Goal: Information Seeking & Learning: Check status

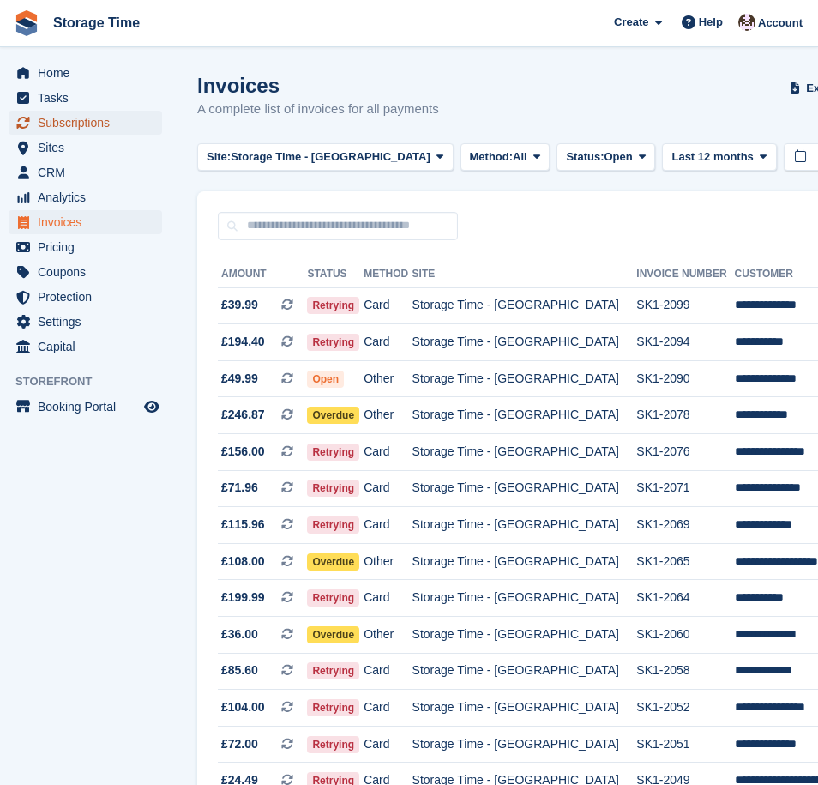
click at [62, 123] on span "Subscriptions" at bounding box center [89, 123] width 103 height 24
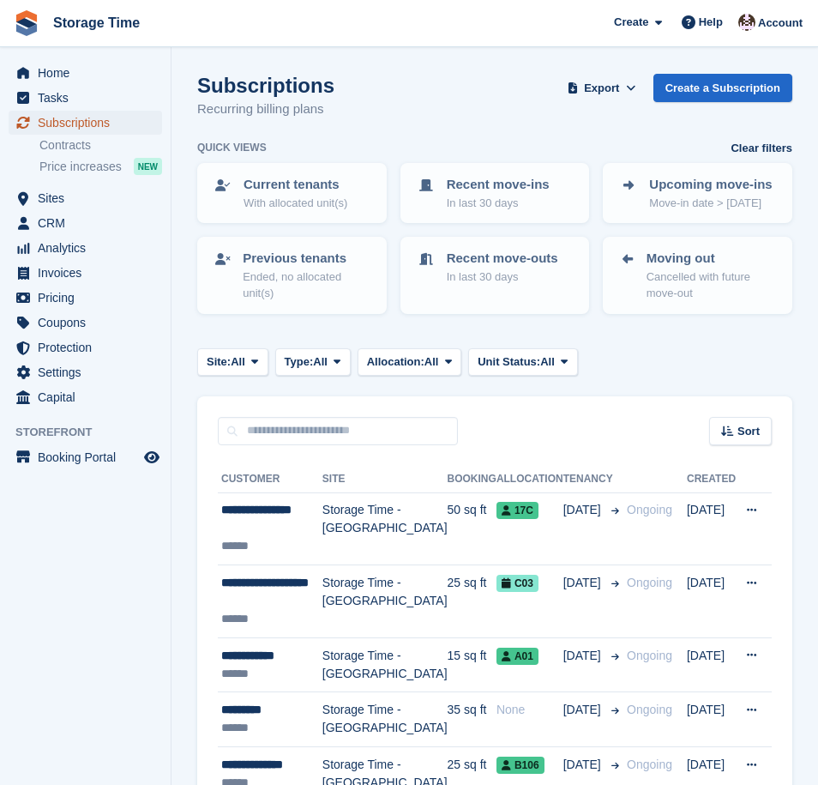
click at [65, 123] on span "Subscriptions" at bounding box center [89, 123] width 103 height 24
click at [230, 364] on span "Site:" at bounding box center [219, 361] width 24 height 17
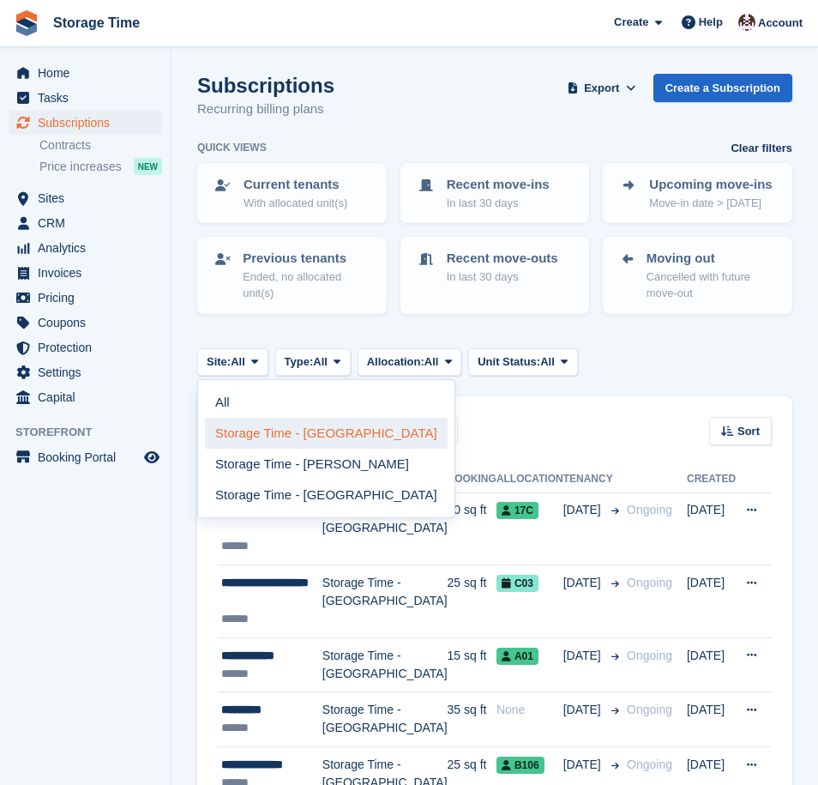
click at [274, 436] on link "Storage Time - [GEOGRAPHIC_DATA]" at bounding box center [326, 433] width 243 height 31
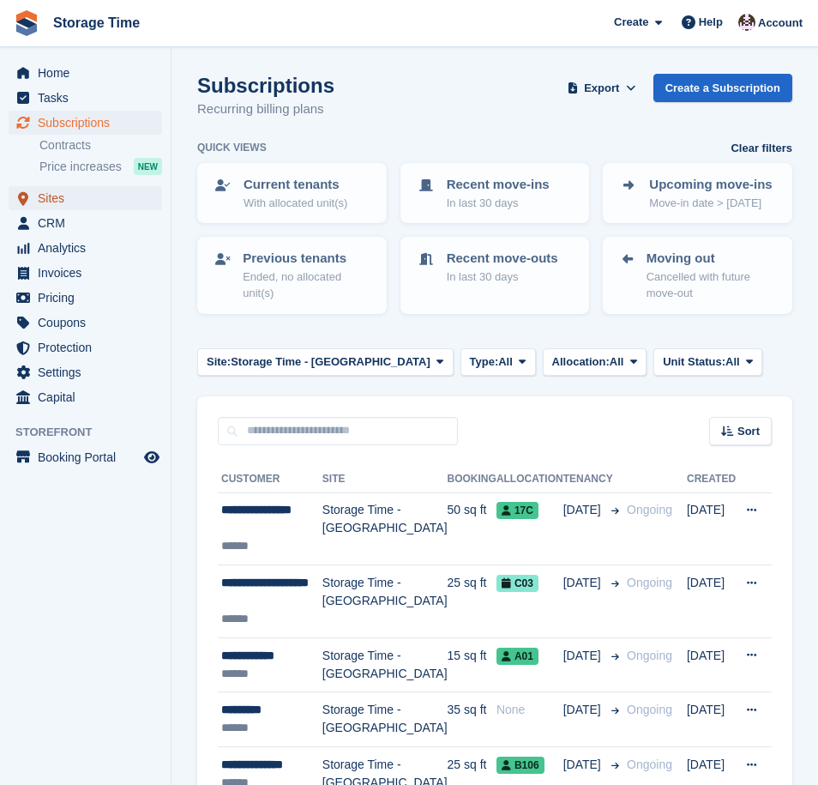
click at [51, 201] on span "Sites" at bounding box center [89, 198] width 103 height 24
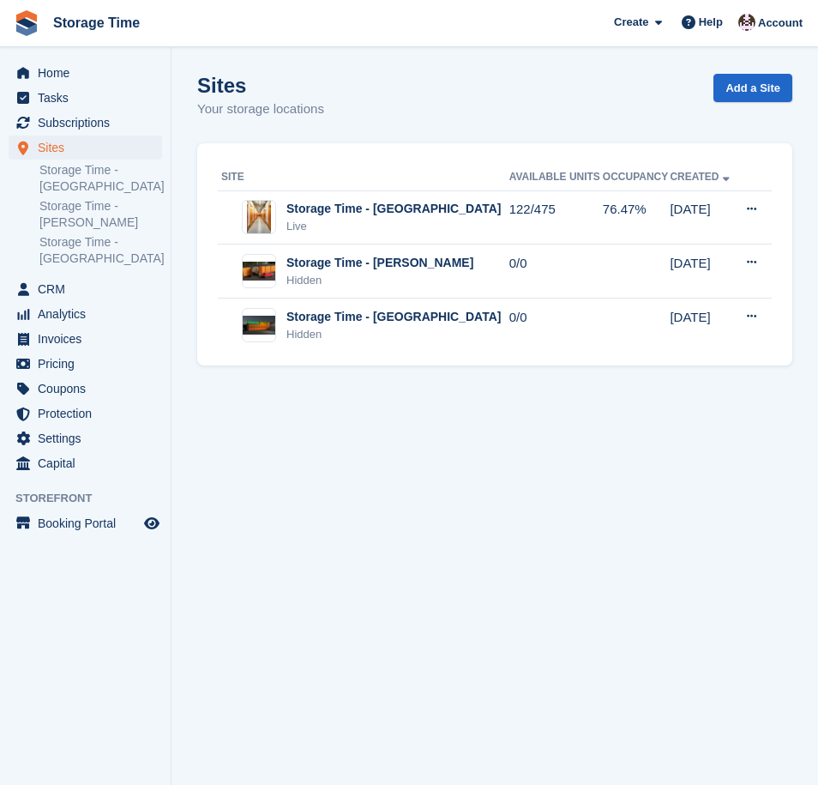
click at [51, 201] on link "Storage Time - [PERSON_NAME]" at bounding box center [100, 214] width 123 height 33
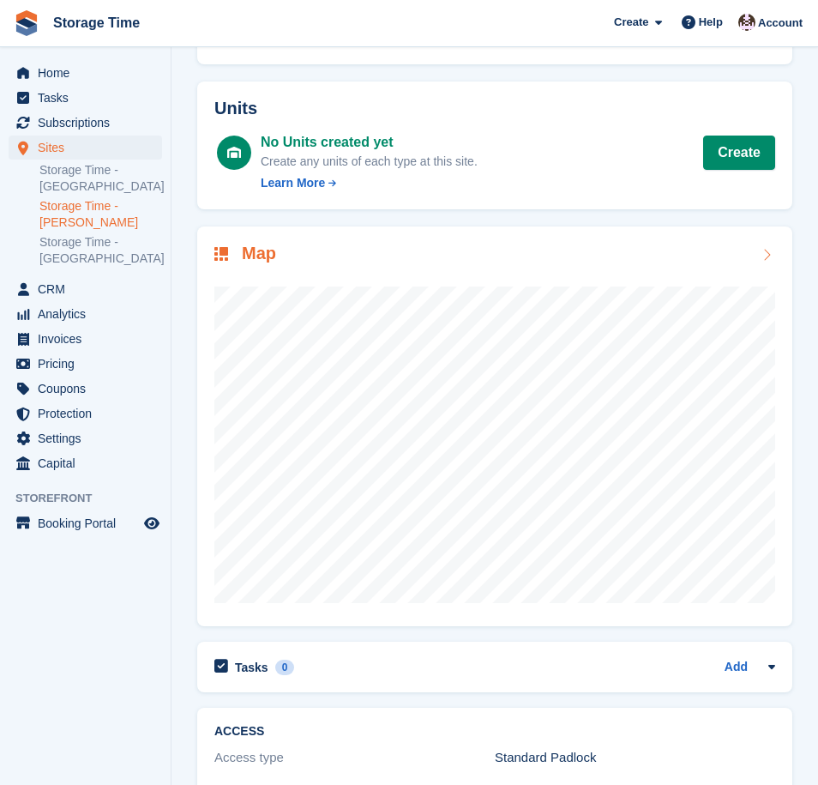
scroll to position [140, 0]
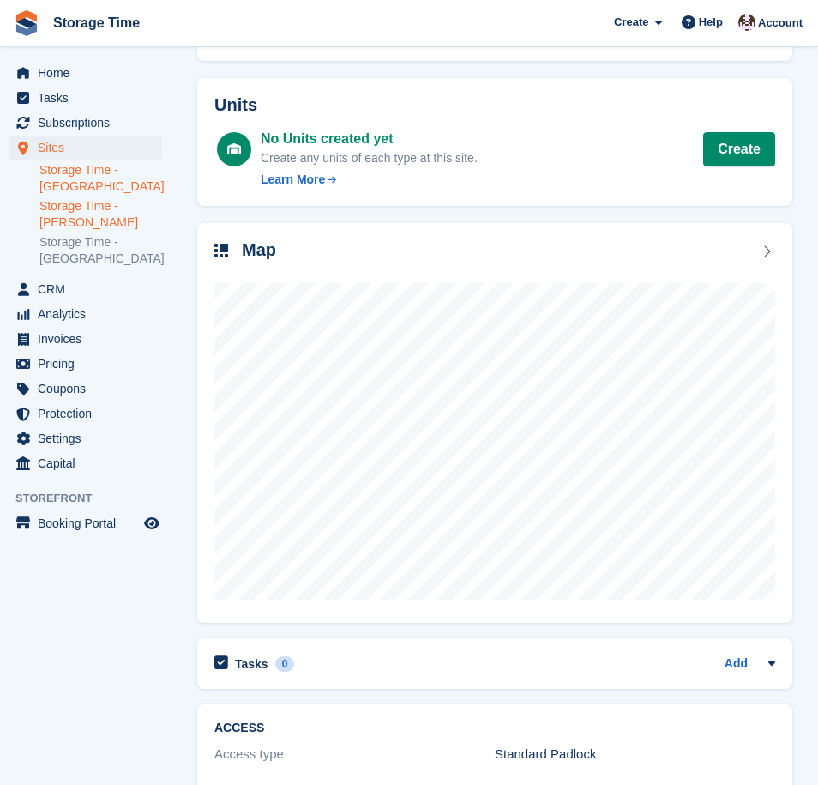
click at [67, 181] on link "Storage Time - [GEOGRAPHIC_DATA]" at bounding box center [100, 178] width 123 height 33
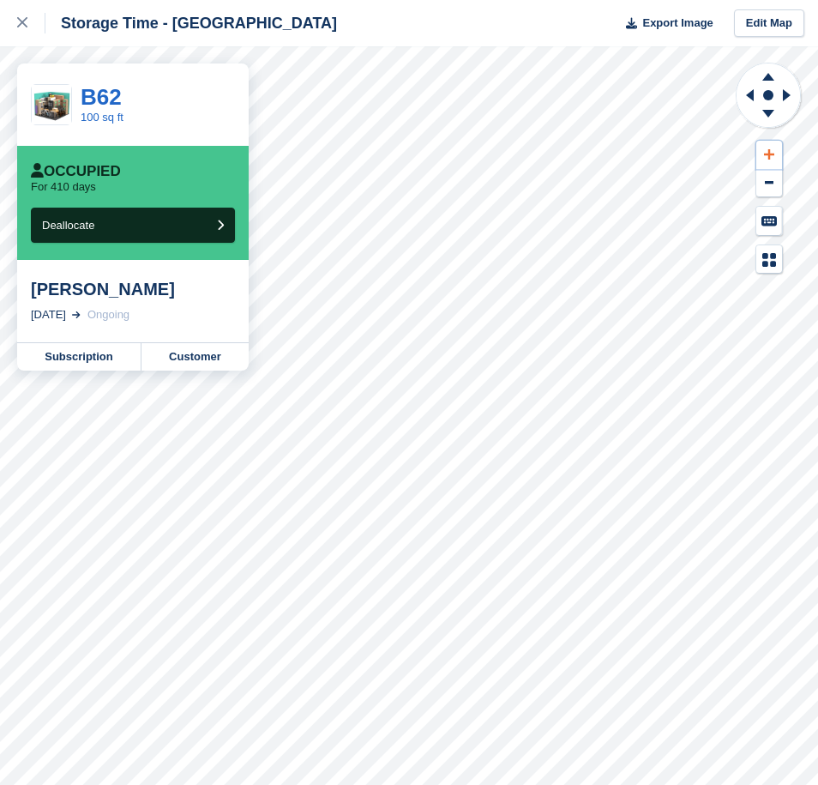
click at [771, 157] on icon at bounding box center [769, 154] width 10 height 12
click at [771, 152] on icon at bounding box center [769, 154] width 10 height 12
click at [751, 95] on icon at bounding box center [750, 95] width 8 height 12
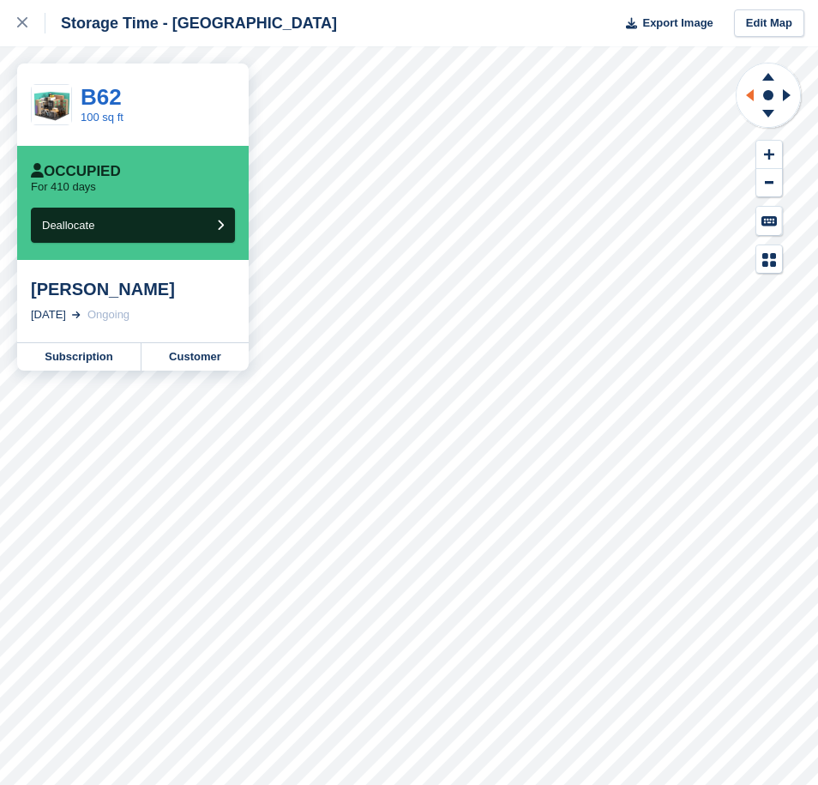
click at [751, 95] on icon at bounding box center [750, 95] width 8 height 12
click at [767, 74] on icon at bounding box center [768, 73] width 45 height 21
click at [771, 114] on icon at bounding box center [768, 115] width 45 height 21
click at [767, 153] on icon at bounding box center [769, 154] width 10 height 10
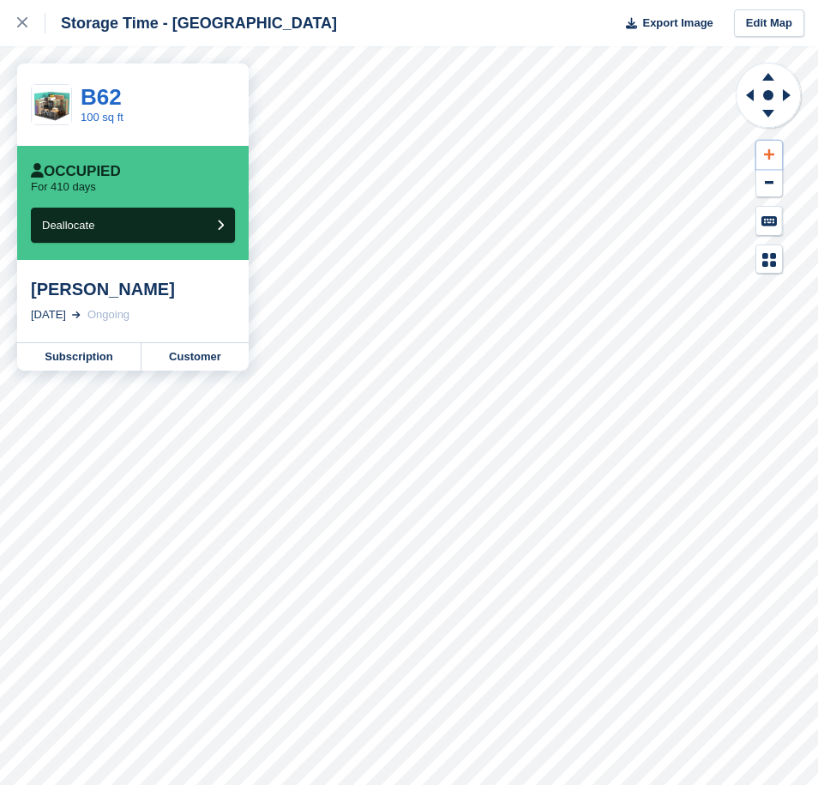
click at [767, 153] on icon at bounding box center [769, 154] width 10 height 10
click at [769, 155] on icon at bounding box center [769, 154] width 10 height 10
click at [782, 96] on icon at bounding box center [789, 95] width 21 height 45
click at [750, 101] on icon at bounding box center [747, 95] width 21 height 45
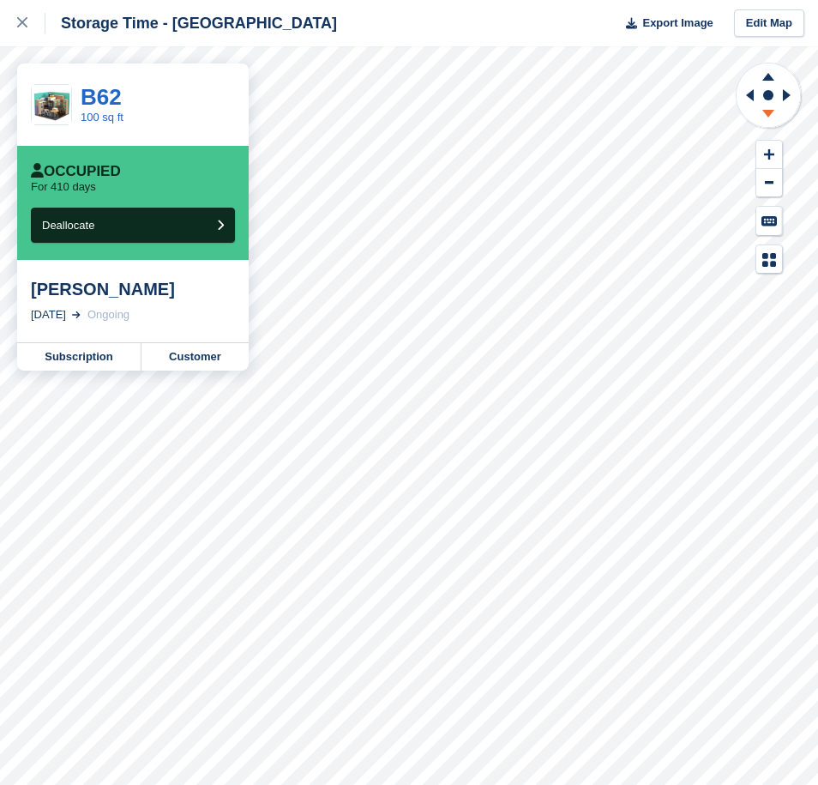
click at [766, 117] on icon at bounding box center [768, 115] width 45 height 21
click at [767, 70] on icon at bounding box center [768, 73] width 45 height 21
click at [770, 155] on icon at bounding box center [769, 154] width 10 height 12
click at [770, 154] on icon at bounding box center [769, 154] width 10 height 10
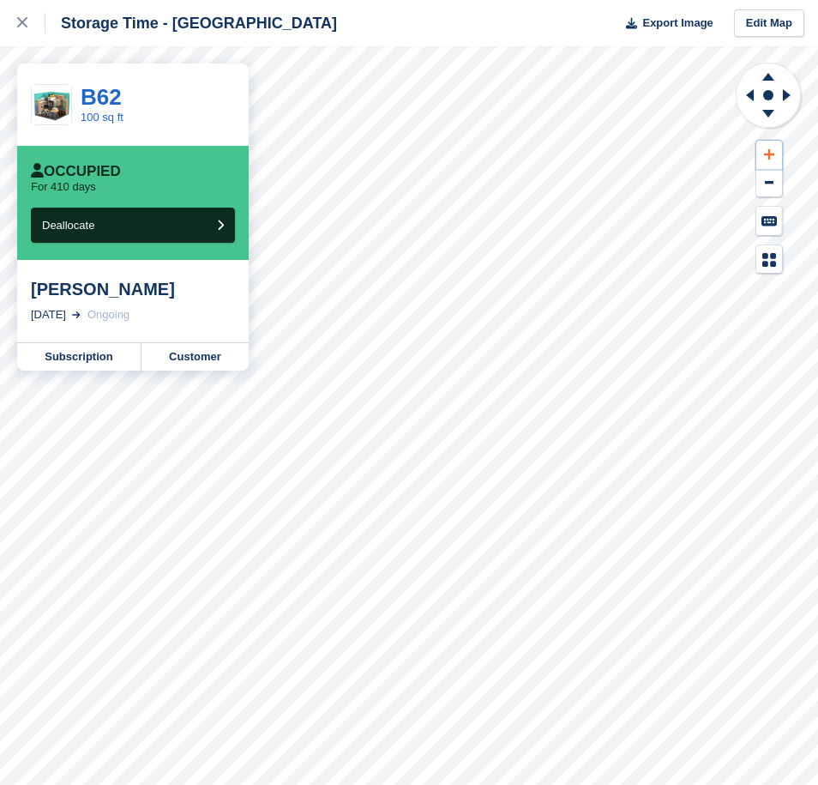
click at [768, 153] on icon at bounding box center [769, 154] width 10 height 10
click at [750, 95] on icon at bounding box center [750, 95] width 8 height 12
click at [768, 73] on icon at bounding box center [768, 77] width 12 height 8
click at [766, 117] on icon at bounding box center [768, 115] width 45 height 21
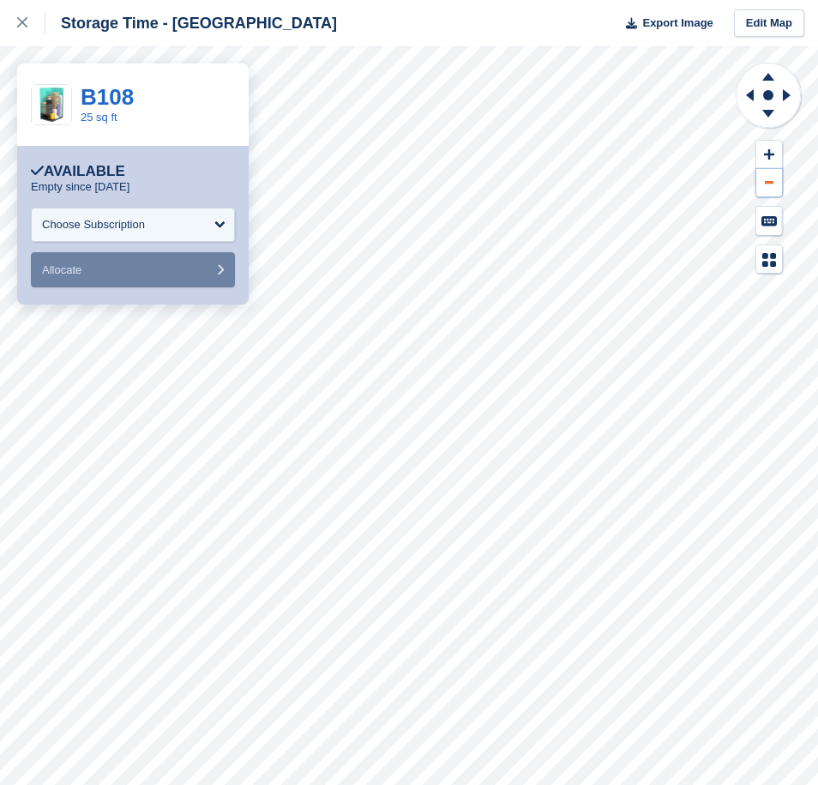
click at [774, 184] on button at bounding box center [769, 183] width 26 height 28
click at [773, 184] on button at bounding box center [769, 183] width 26 height 28
click at [749, 94] on icon at bounding box center [750, 95] width 8 height 12
click at [784, 94] on icon at bounding box center [787, 95] width 8 height 12
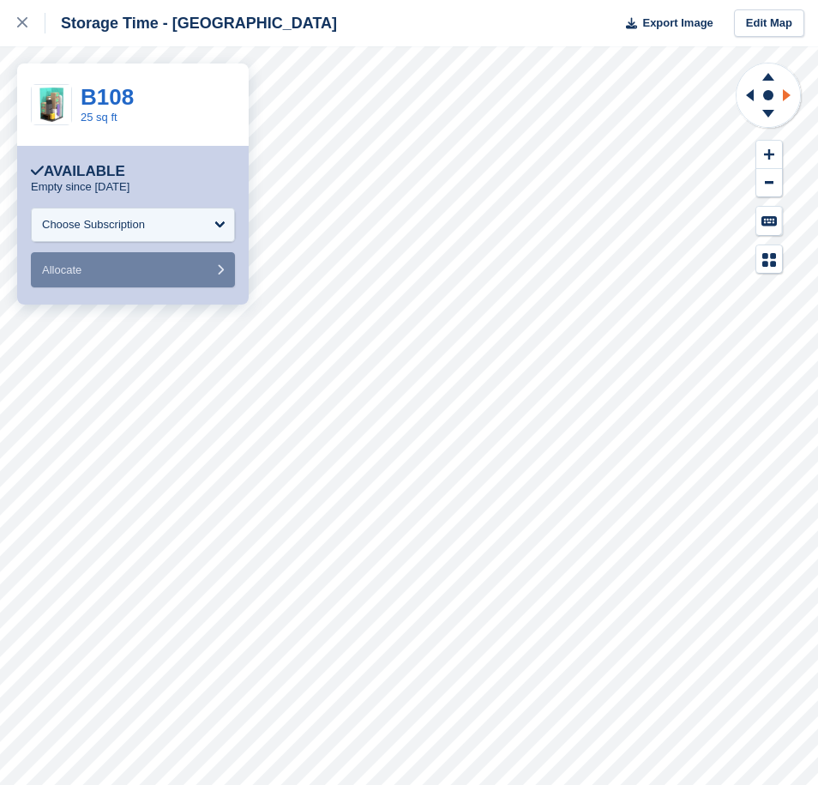
click at [784, 94] on icon at bounding box center [787, 95] width 8 height 12
click at [769, 153] on icon at bounding box center [769, 154] width 10 height 10
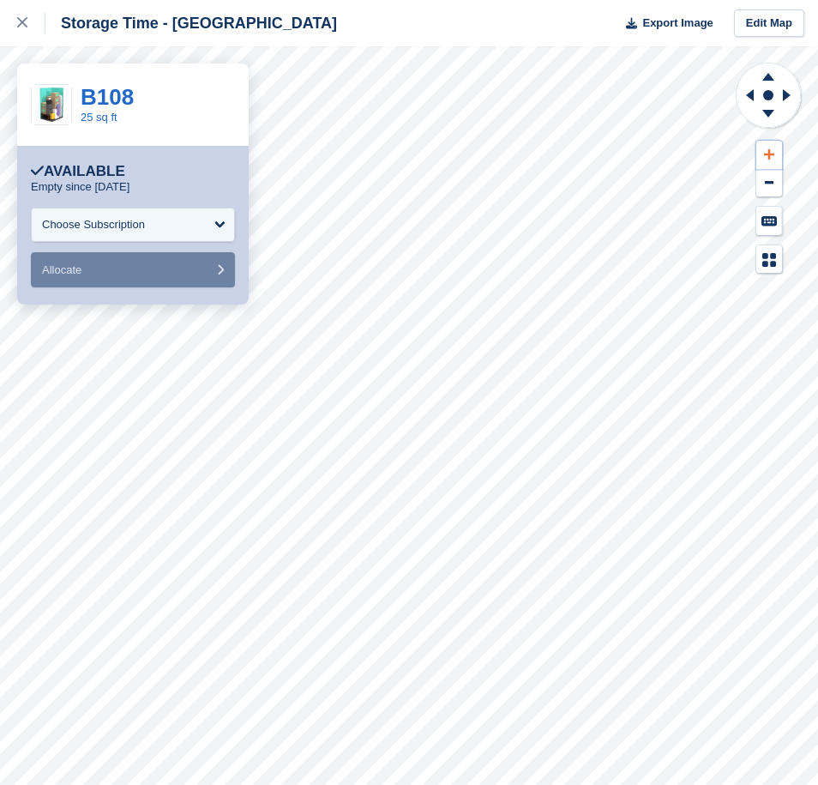
click at [769, 153] on icon at bounding box center [769, 154] width 10 height 10
click at [749, 99] on icon at bounding box center [747, 95] width 21 height 45
click at [19, 17] on icon at bounding box center [22, 22] width 10 height 10
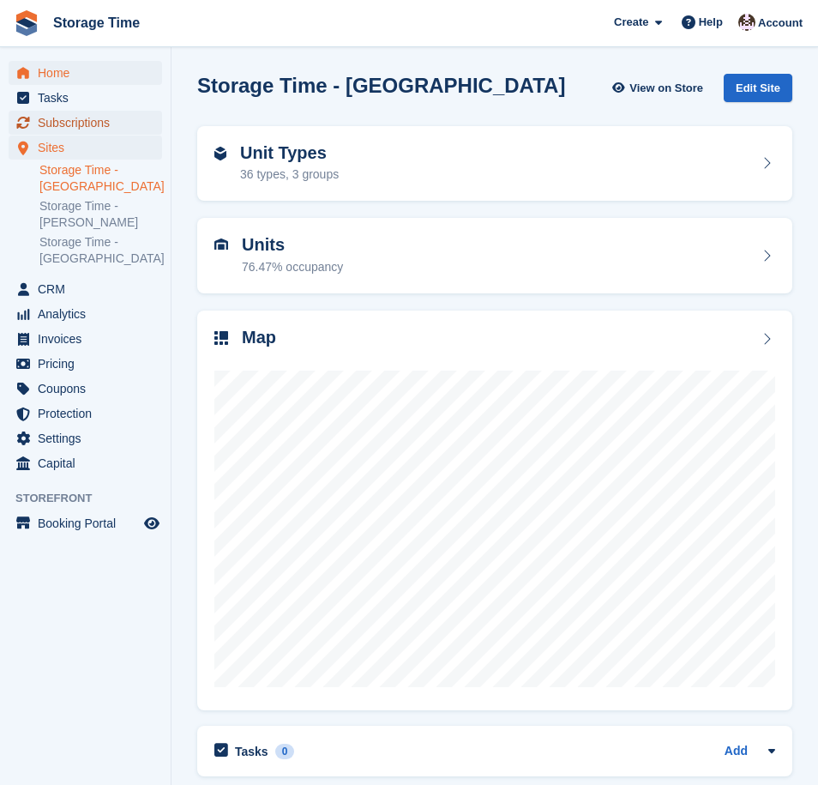
click at [97, 123] on span "Subscriptions" at bounding box center [89, 123] width 103 height 24
click at [50, 65] on span "Home" at bounding box center [89, 73] width 103 height 24
click at [50, 67] on span "Home" at bounding box center [89, 73] width 103 height 24
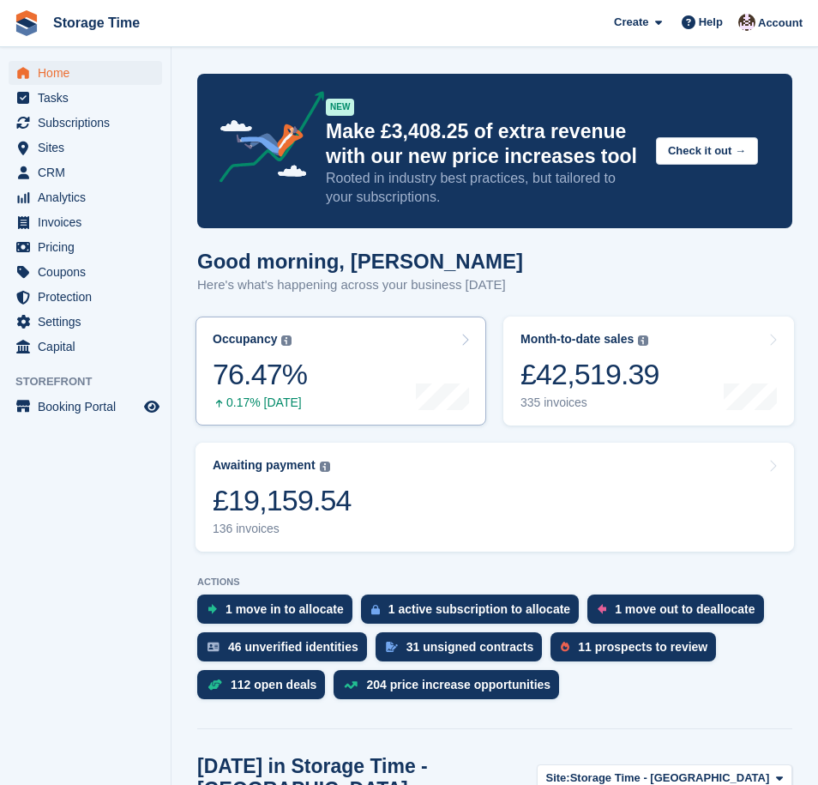
click at [353, 389] on link "Occupancy The percentage of all currently allocated units in terms of area. Inc…" at bounding box center [341, 370] width 291 height 109
click at [376, 366] on link "Occupancy The percentage of all currently allocated units in terms of area. Inc…" at bounding box center [341, 370] width 291 height 109
click at [280, 385] on div "76.47%" at bounding box center [260, 374] width 94 height 35
click at [461, 342] on icon at bounding box center [464, 340] width 9 height 14
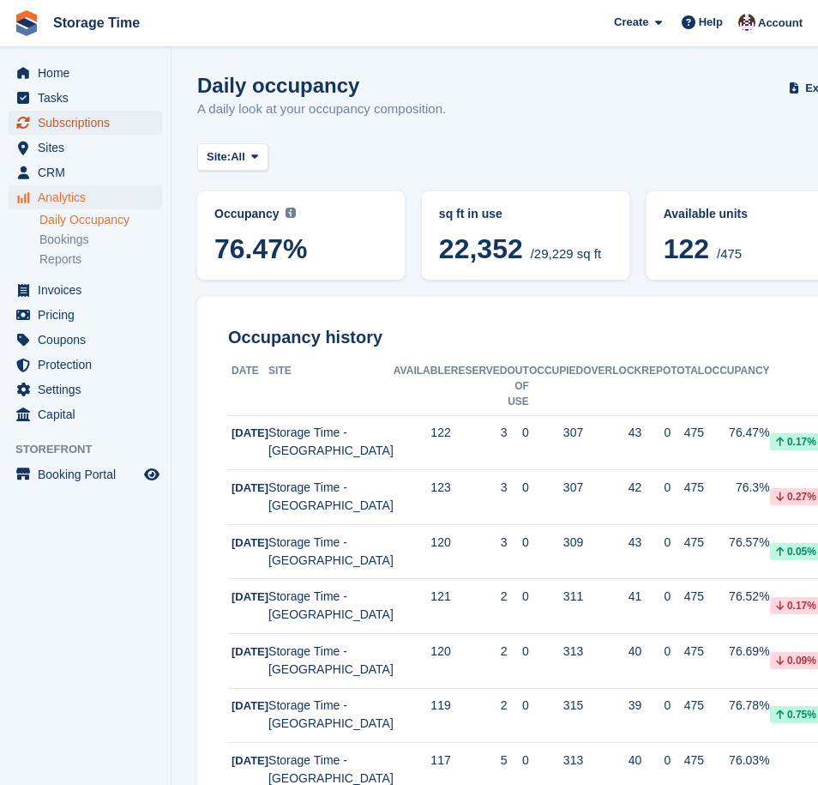
click at [87, 123] on span "Subscriptions" at bounding box center [89, 123] width 103 height 24
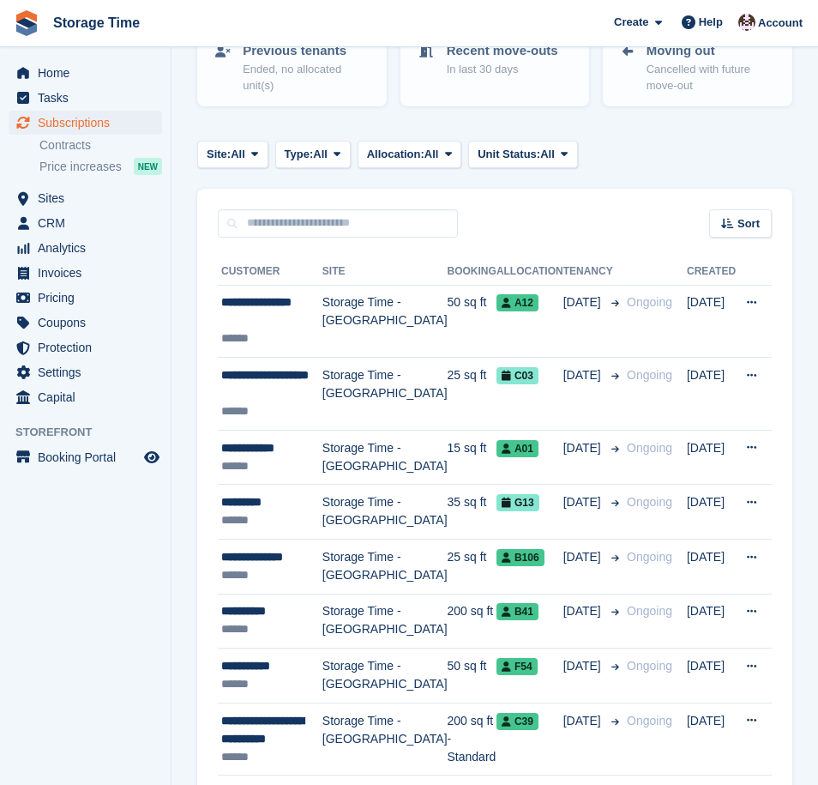
scroll to position [208, 0]
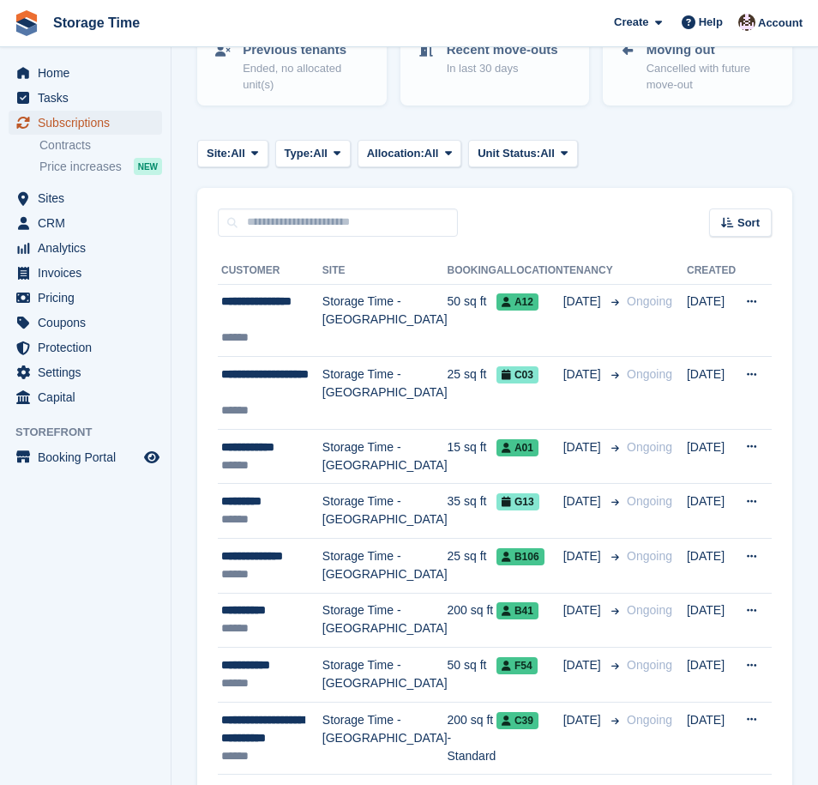
click at [81, 121] on span "Subscriptions" at bounding box center [89, 123] width 103 height 24
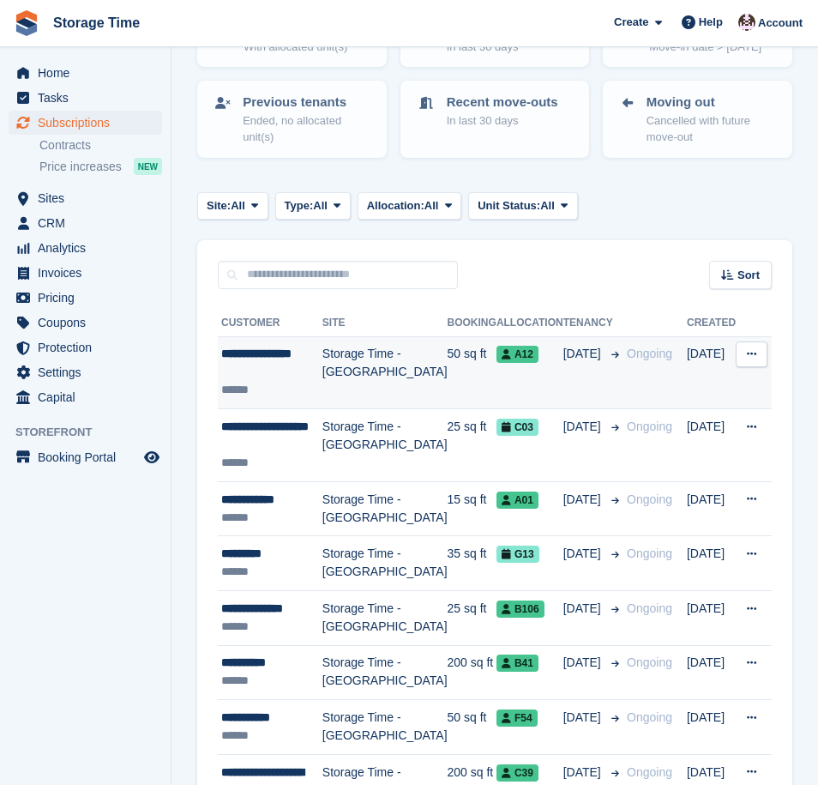
scroll to position [155, 0]
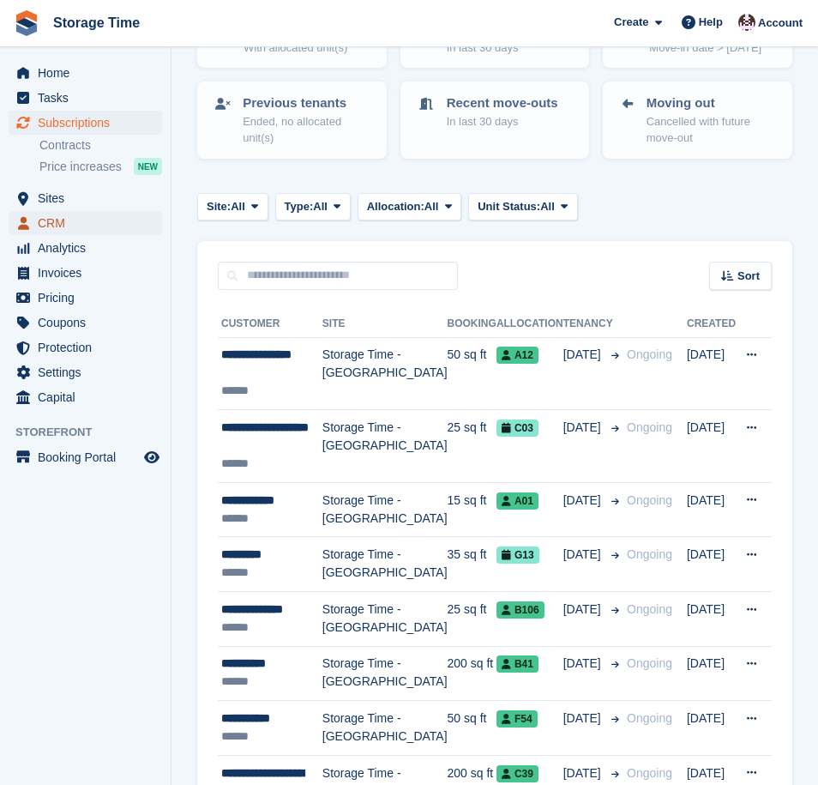
click at [65, 211] on span "CRM" at bounding box center [89, 223] width 103 height 24
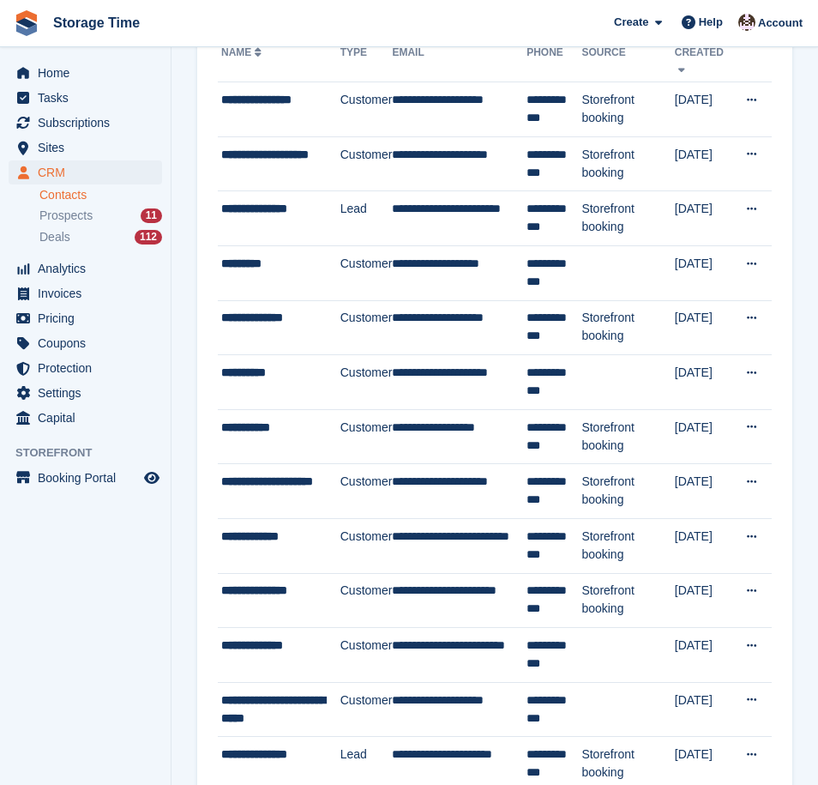
click at [66, 196] on link "Contacts" at bounding box center [100, 195] width 123 height 16
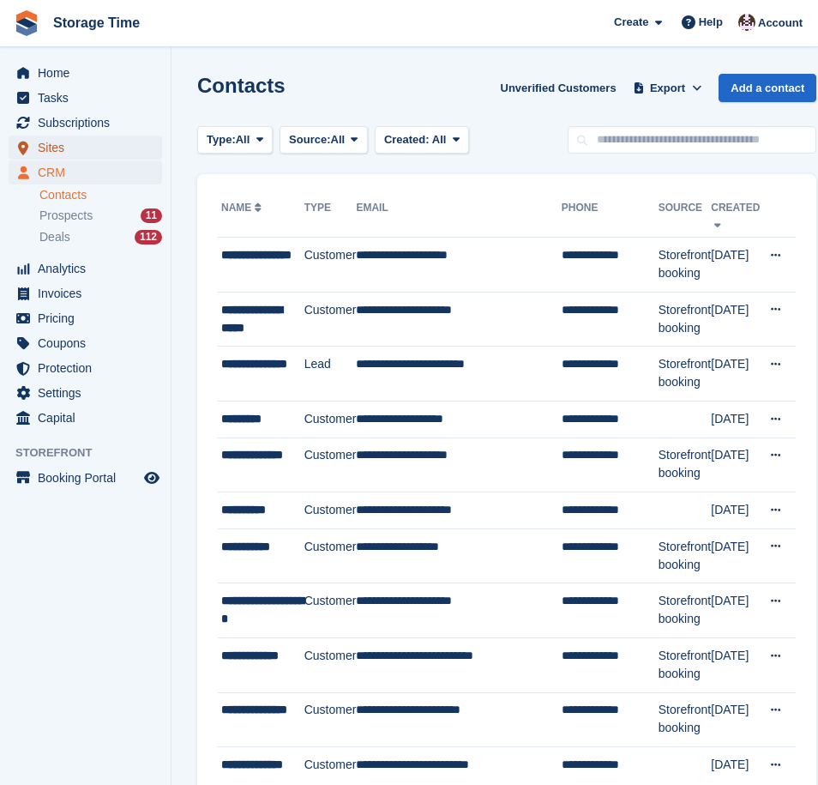
click at [63, 148] on span "Sites" at bounding box center [89, 147] width 103 height 24
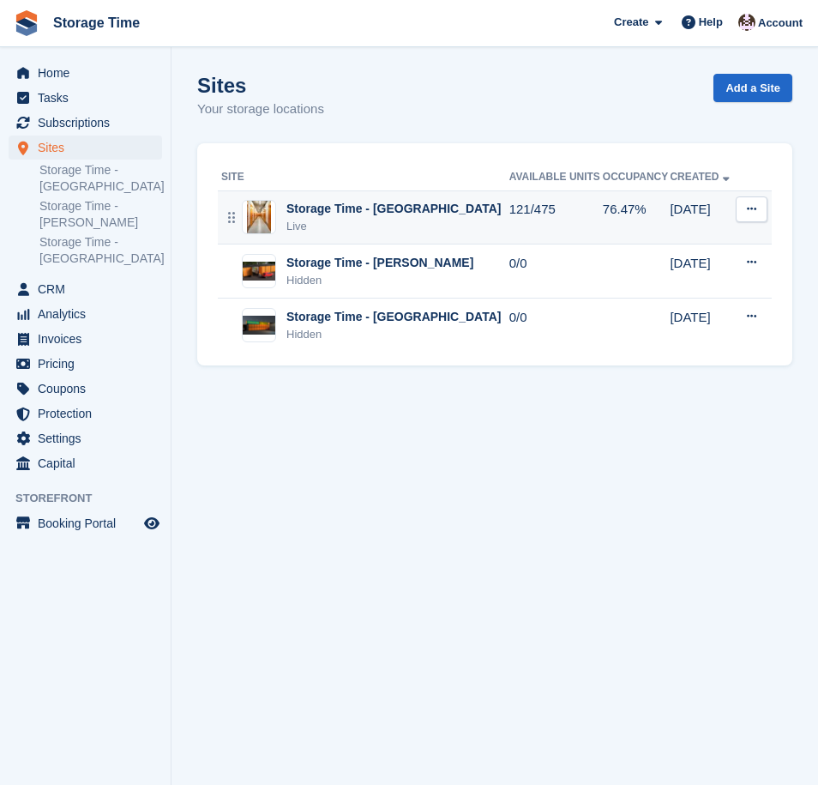
click at [421, 226] on div "Live" at bounding box center [393, 226] width 214 height 17
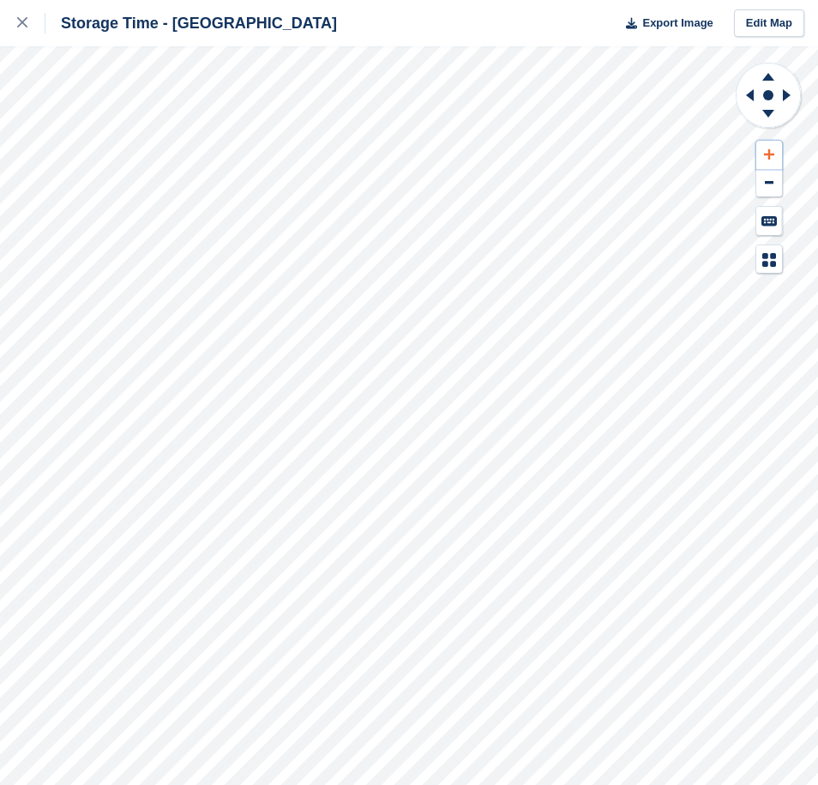
click at [772, 157] on icon at bounding box center [769, 154] width 10 height 12
click at [772, 155] on icon at bounding box center [769, 154] width 10 height 12
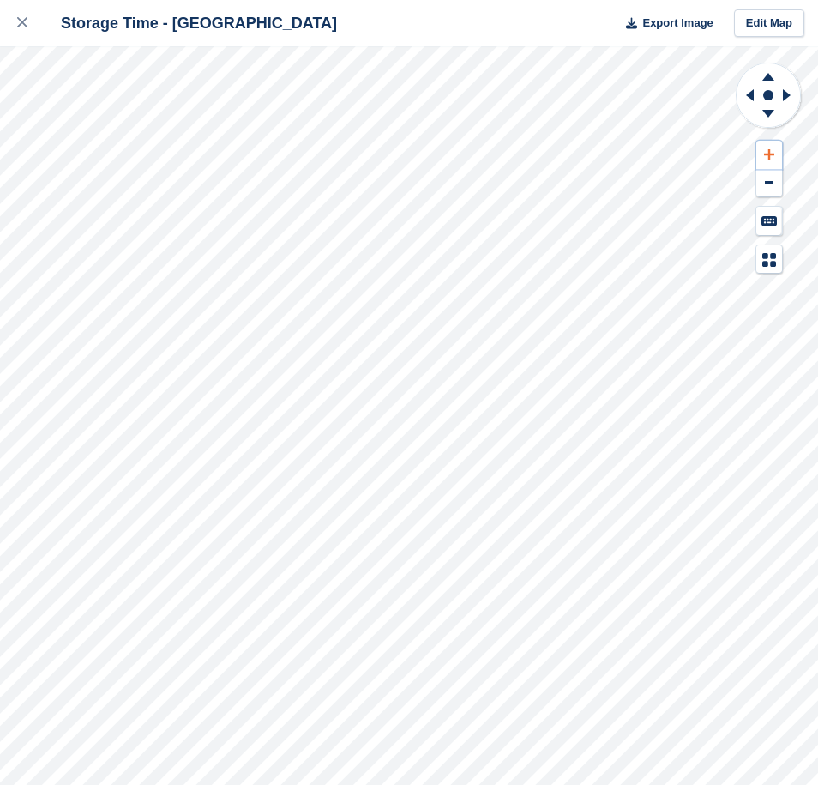
click at [772, 155] on icon at bounding box center [769, 154] width 10 height 12
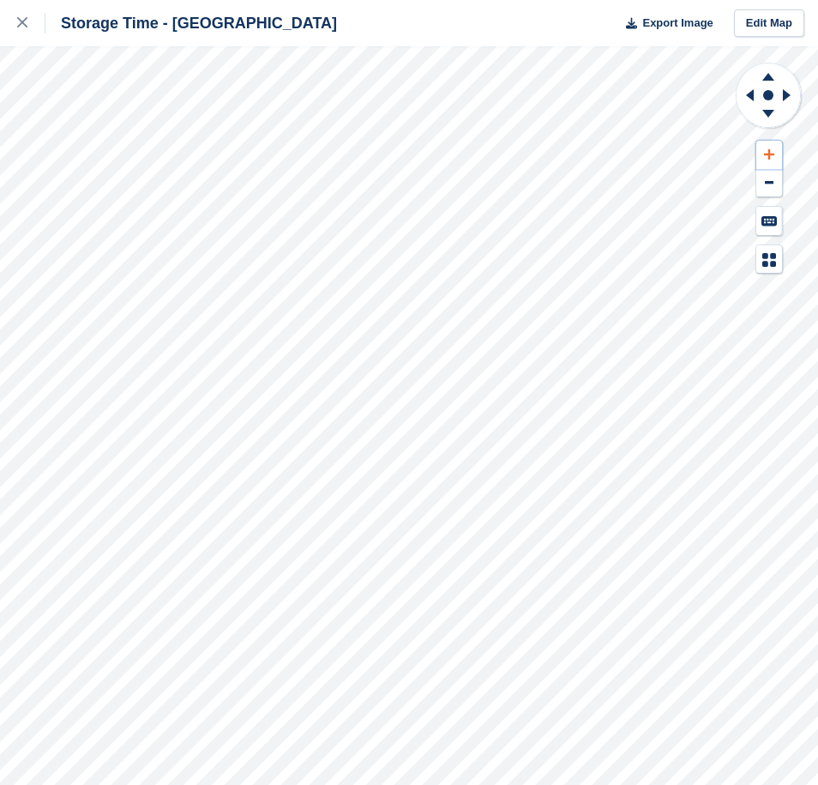
click at [772, 155] on icon at bounding box center [769, 154] width 10 height 12
click at [749, 96] on icon at bounding box center [750, 95] width 8 height 12
click at [766, 74] on icon at bounding box center [768, 73] width 45 height 21
click at [747, 95] on icon at bounding box center [750, 95] width 8 height 12
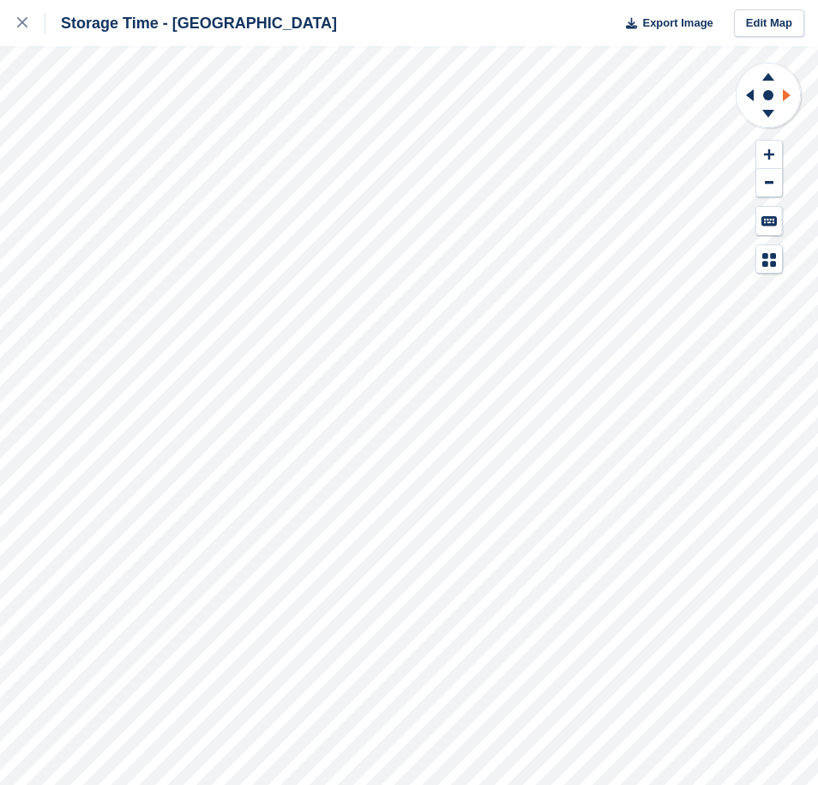
click at [786, 91] on icon at bounding box center [789, 95] width 21 height 45
click at [773, 78] on icon at bounding box center [768, 73] width 45 height 21
click at [767, 113] on icon at bounding box center [768, 114] width 12 height 8
click at [749, 103] on icon at bounding box center [747, 95] width 21 height 45
click at [767, 161] on button at bounding box center [769, 155] width 26 height 28
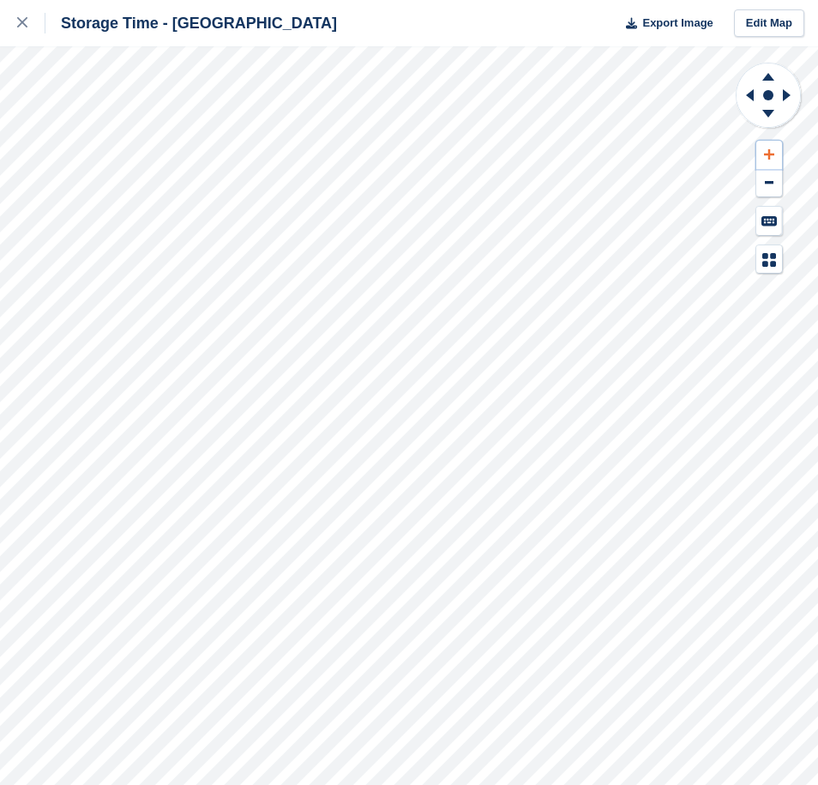
click at [767, 161] on button at bounding box center [769, 155] width 26 height 28
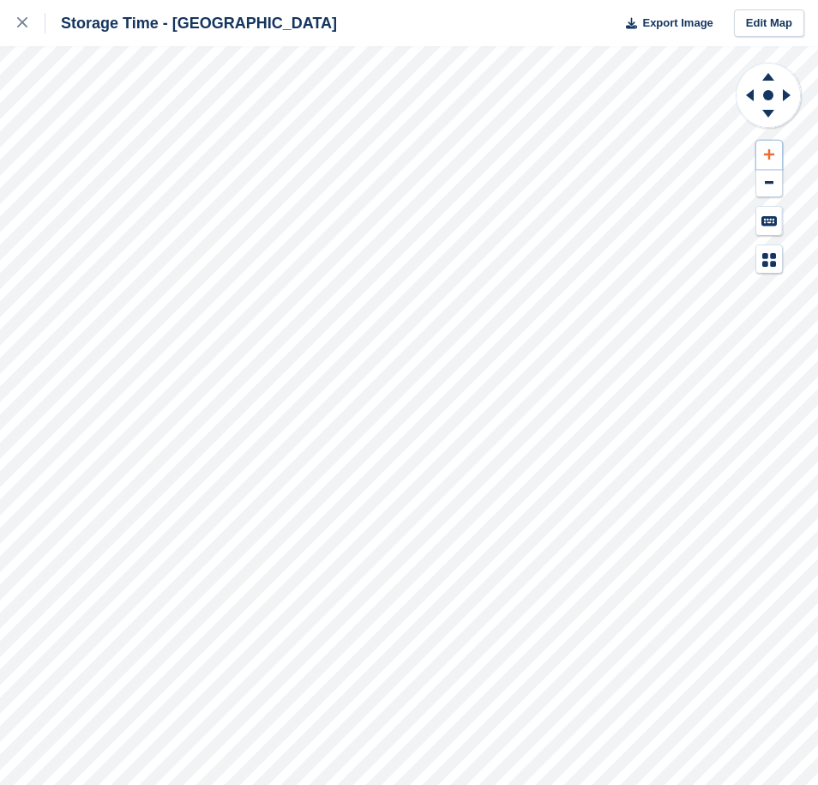
click at [767, 161] on button at bounding box center [769, 155] width 26 height 28
click at [752, 97] on icon at bounding box center [750, 95] width 8 height 12
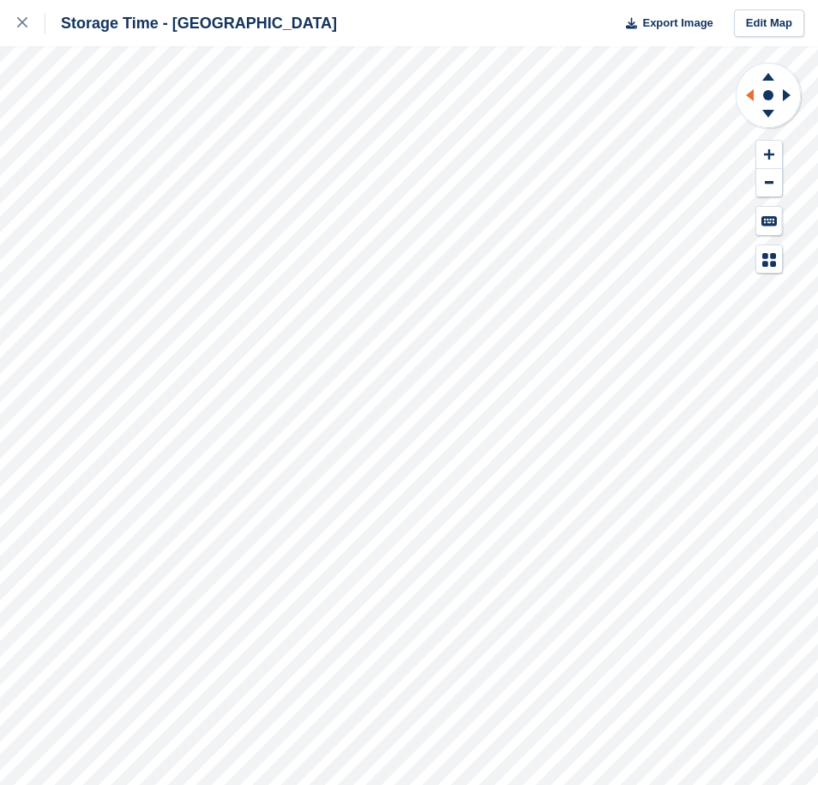
click at [752, 98] on icon at bounding box center [750, 95] width 8 height 12
click at [752, 99] on icon at bounding box center [750, 95] width 8 height 12
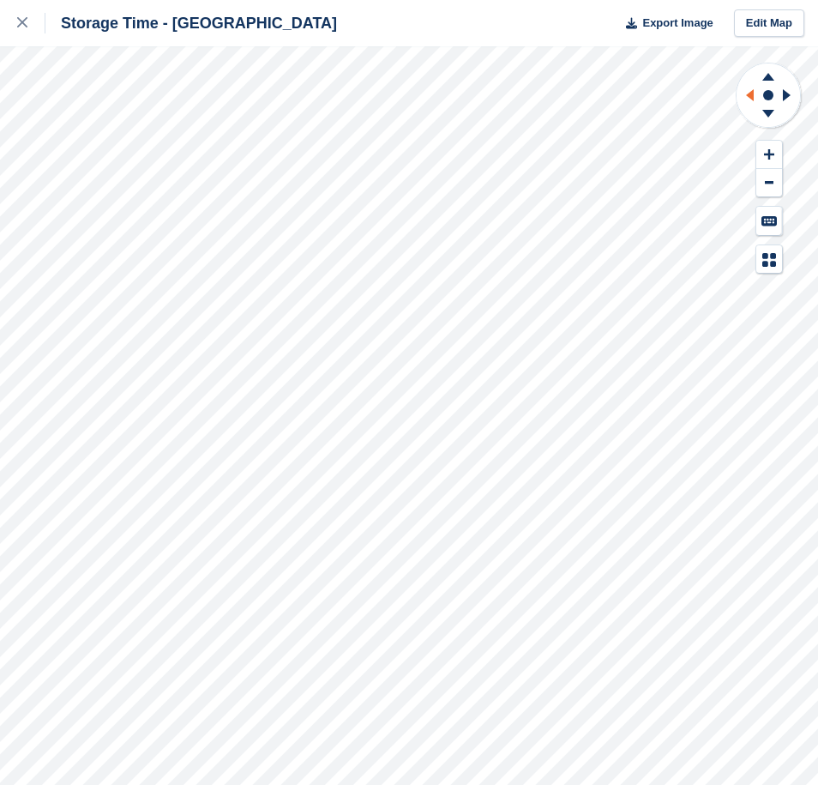
click at [752, 99] on icon at bounding box center [750, 95] width 8 height 12
click at [784, 101] on icon at bounding box center [789, 95] width 21 height 45
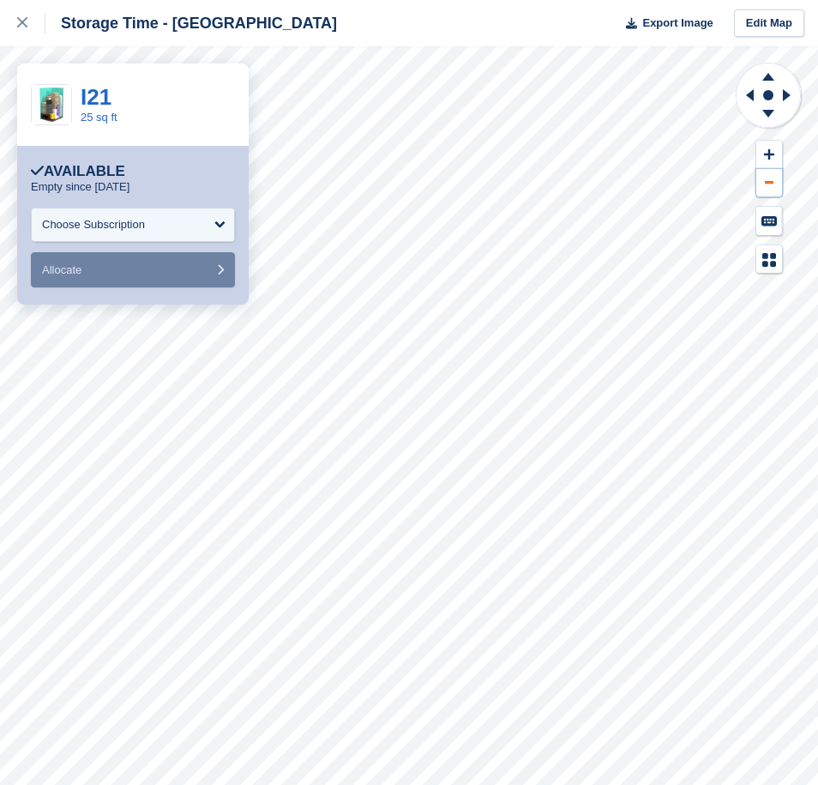
click at [767, 185] on button at bounding box center [769, 183] width 26 height 28
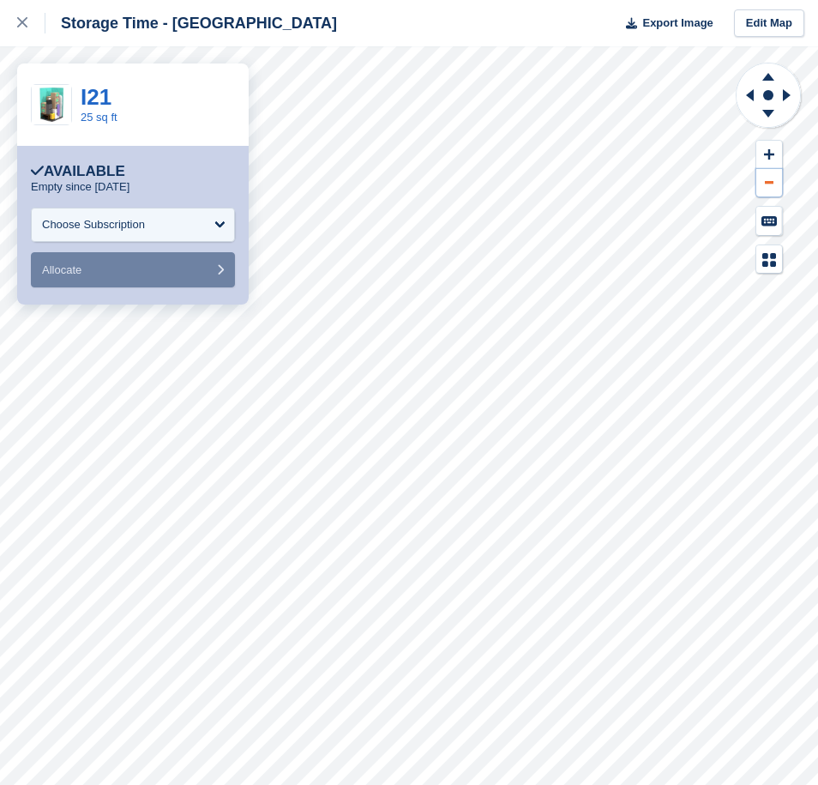
click at [767, 185] on button at bounding box center [769, 183] width 26 height 28
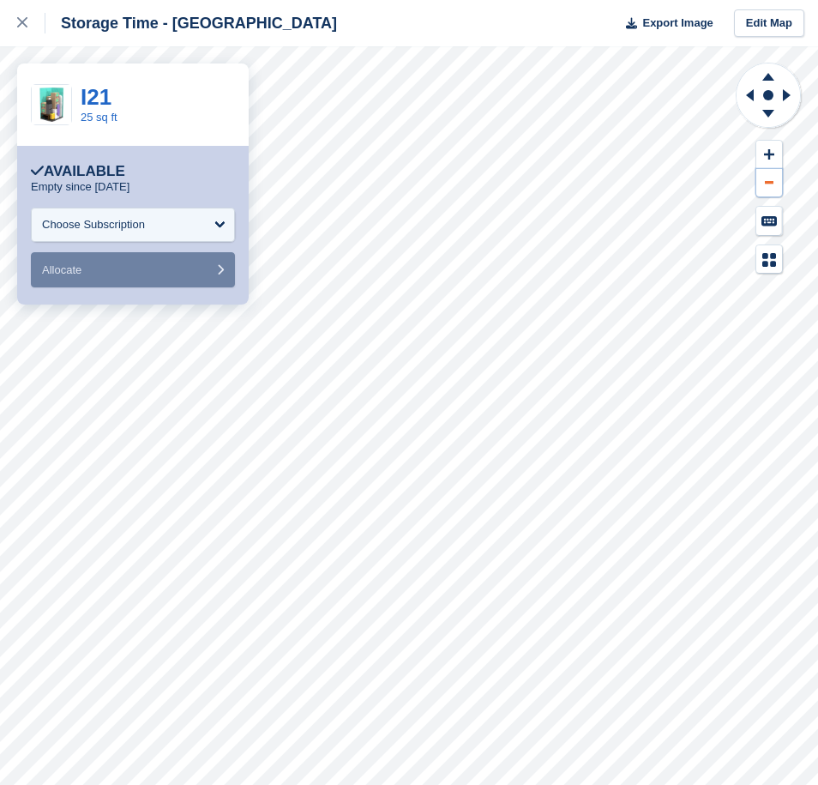
click at [767, 185] on button at bounding box center [769, 183] width 26 height 28
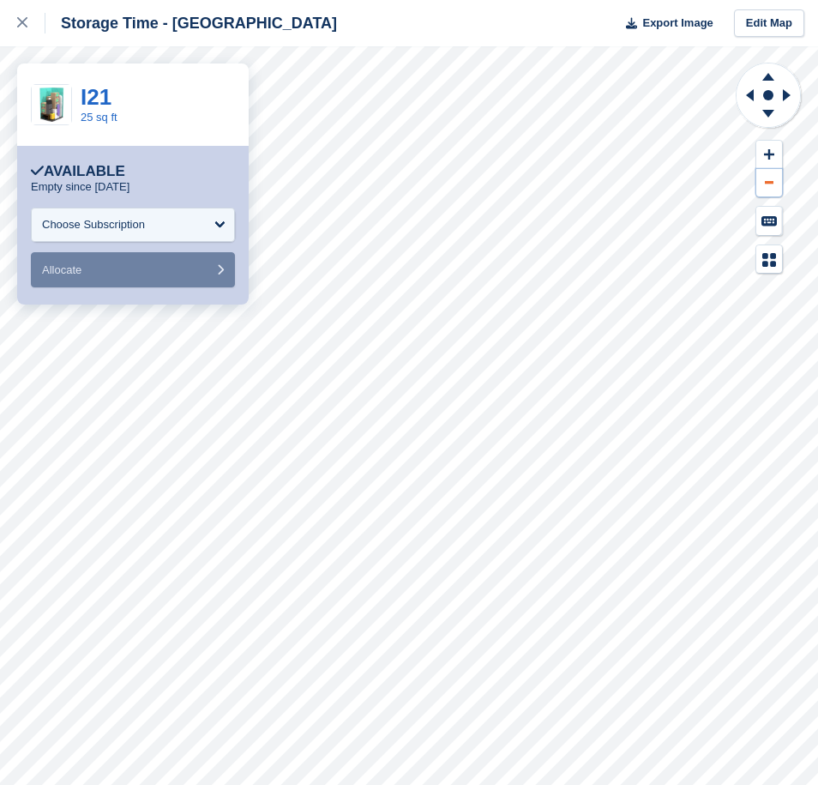
click at [767, 185] on button at bounding box center [769, 183] width 26 height 28
click at [748, 97] on icon at bounding box center [747, 95] width 21 height 45
click at [769, 155] on icon at bounding box center [769, 154] width 10 height 10
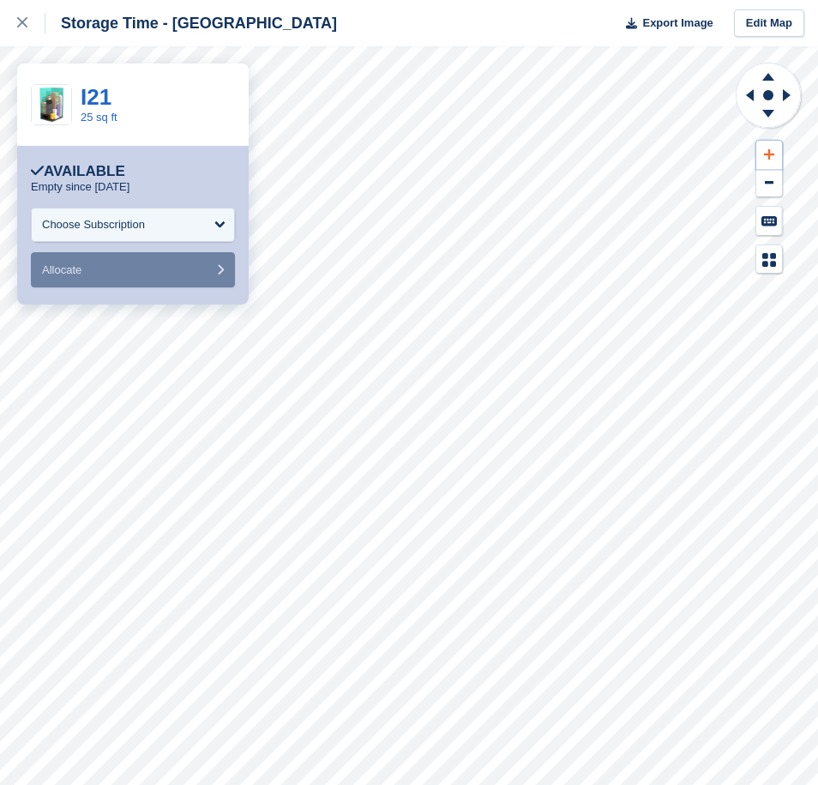
click at [769, 155] on icon at bounding box center [769, 154] width 10 height 10
click at [755, 105] on icon at bounding box center [747, 95] width 21 height 45
click at [754, 105] on icon at bounding box center [747, 95] width 21 height 45
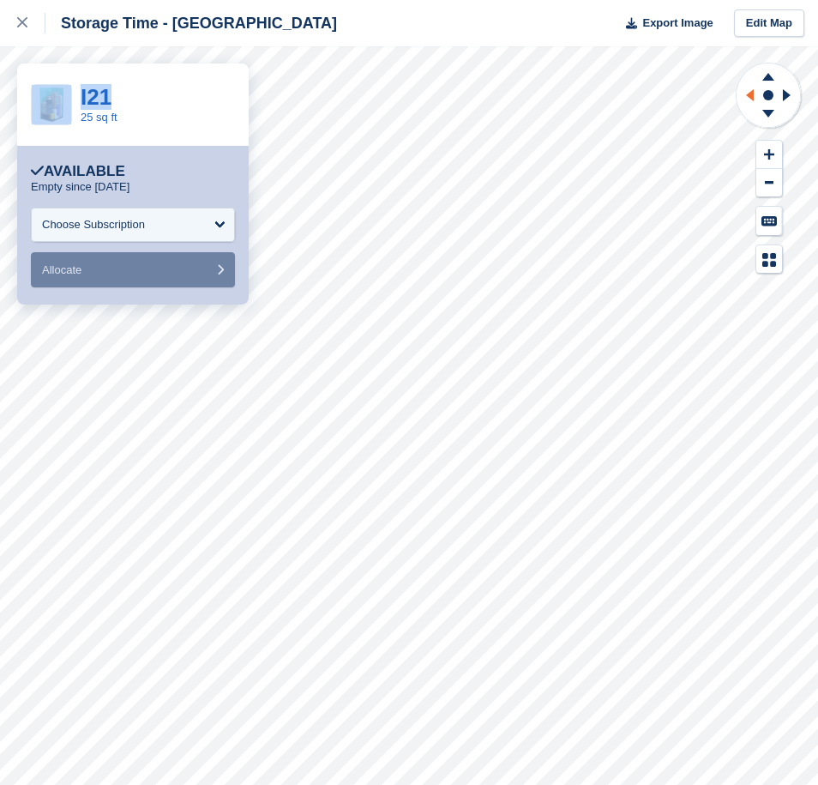
click at [754, 105] on icon at bounding box center [747, 95] width 21 height 45
click at [775, 152] on button at bounding box center [769, 155] width 26 height 28
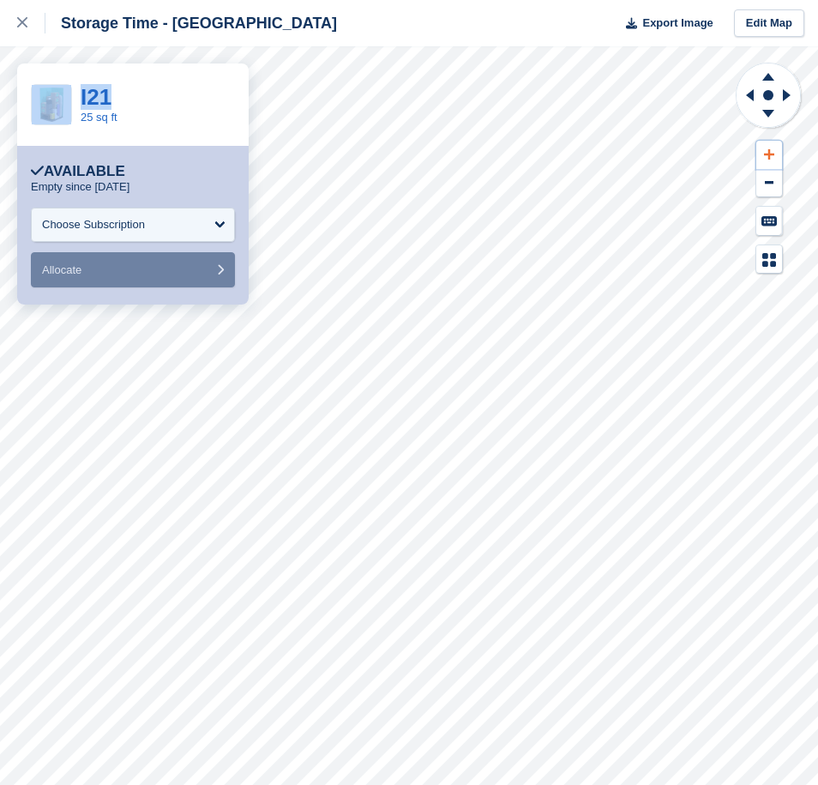
click at [775, 152] on button at bounding box center [769, 155] width 26 height 28
click at [744, 96] on icon at bounding box center [747, 95] width 21 height 45
click at [773, 115] on icon at bounding box center [768, 115] width 45 height 21
click at [773, 77] on icon at bounding box center [768, 73] width 45 height 21
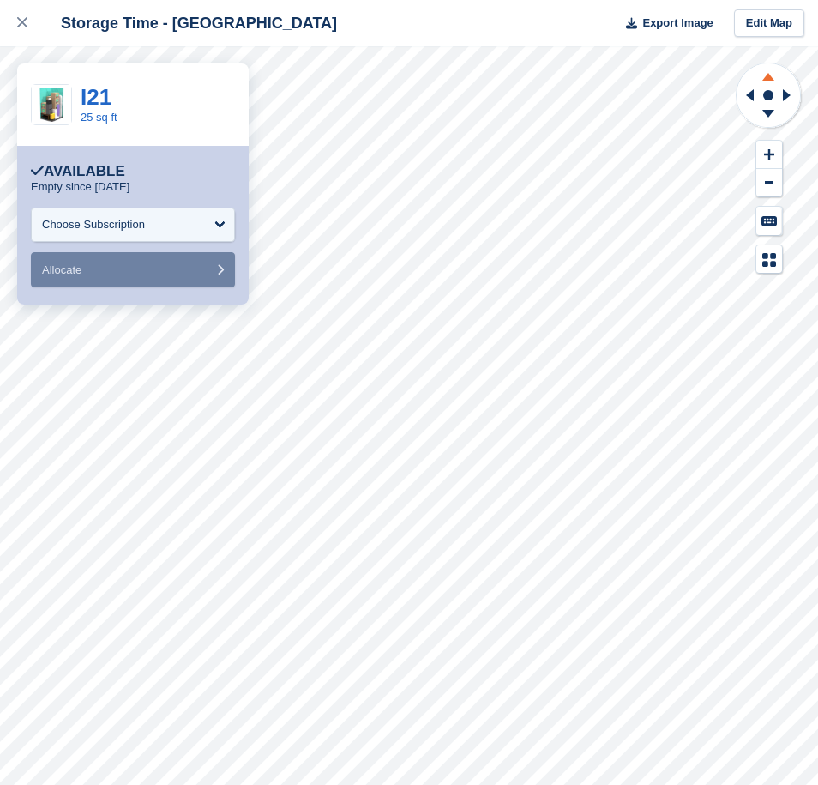
click at [773, 77] on icon at bounding box center [768, 73] width 45 height 21
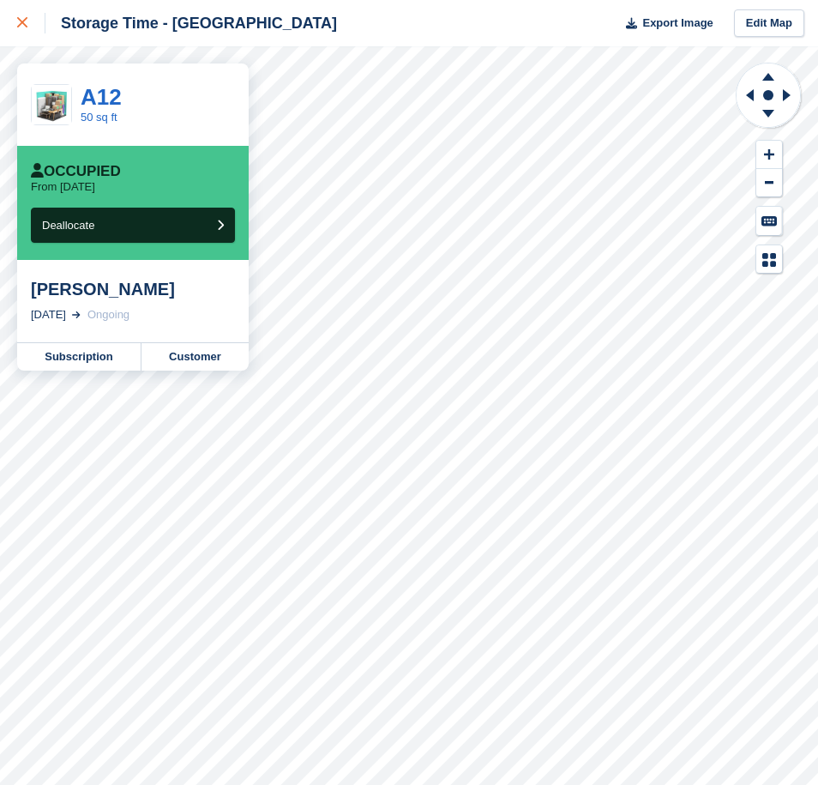
click at [29, 22] on div at bounding box center [31, 23] width 28 height 21
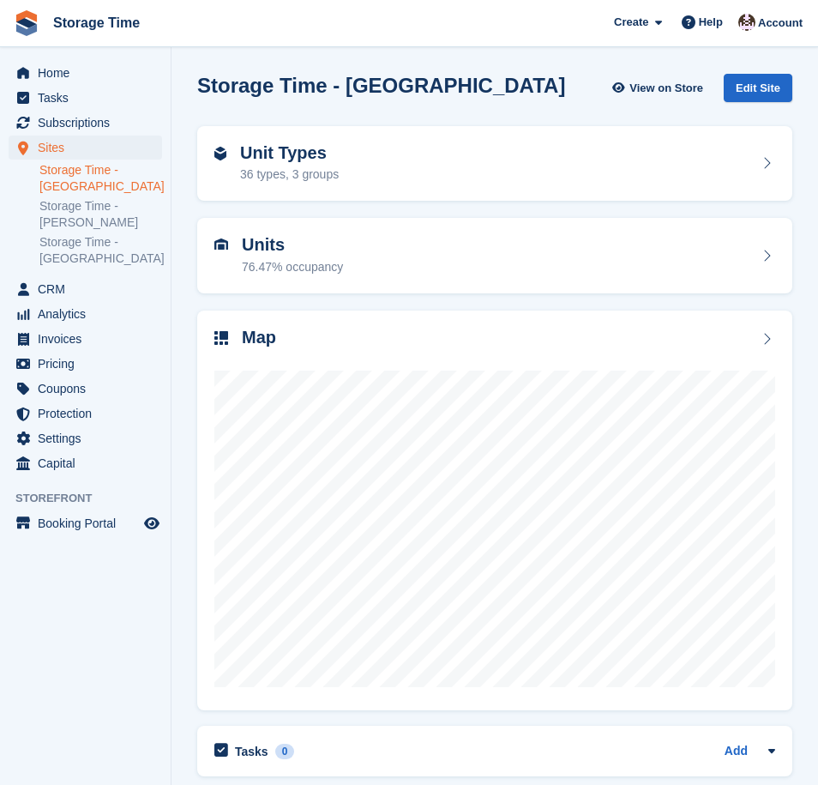
click at [72, 178] on link "Storage Time - [GEOGRAPHIC_DATA]" at bounding box center [100, 178] width 123 height 33
click at [312, 258] on div "76.47% occupancy" at bounding box center [292, 267] width 101 height 18
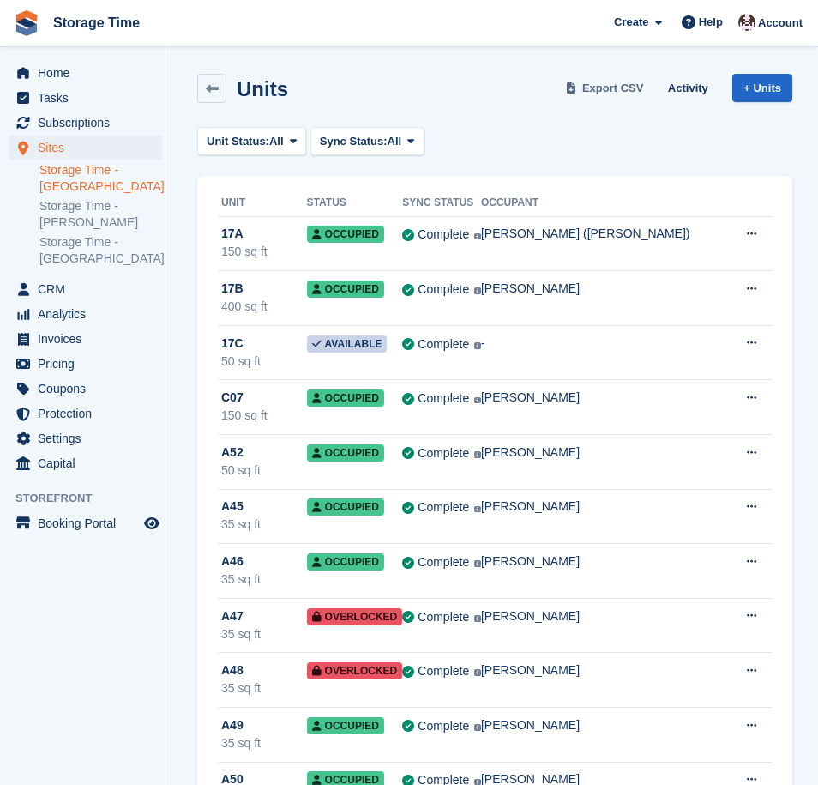
click at [605, 88] on span "Export CSV" at bounding box center [613, 88] width 62 height 17
